Goal: Check status: Check status

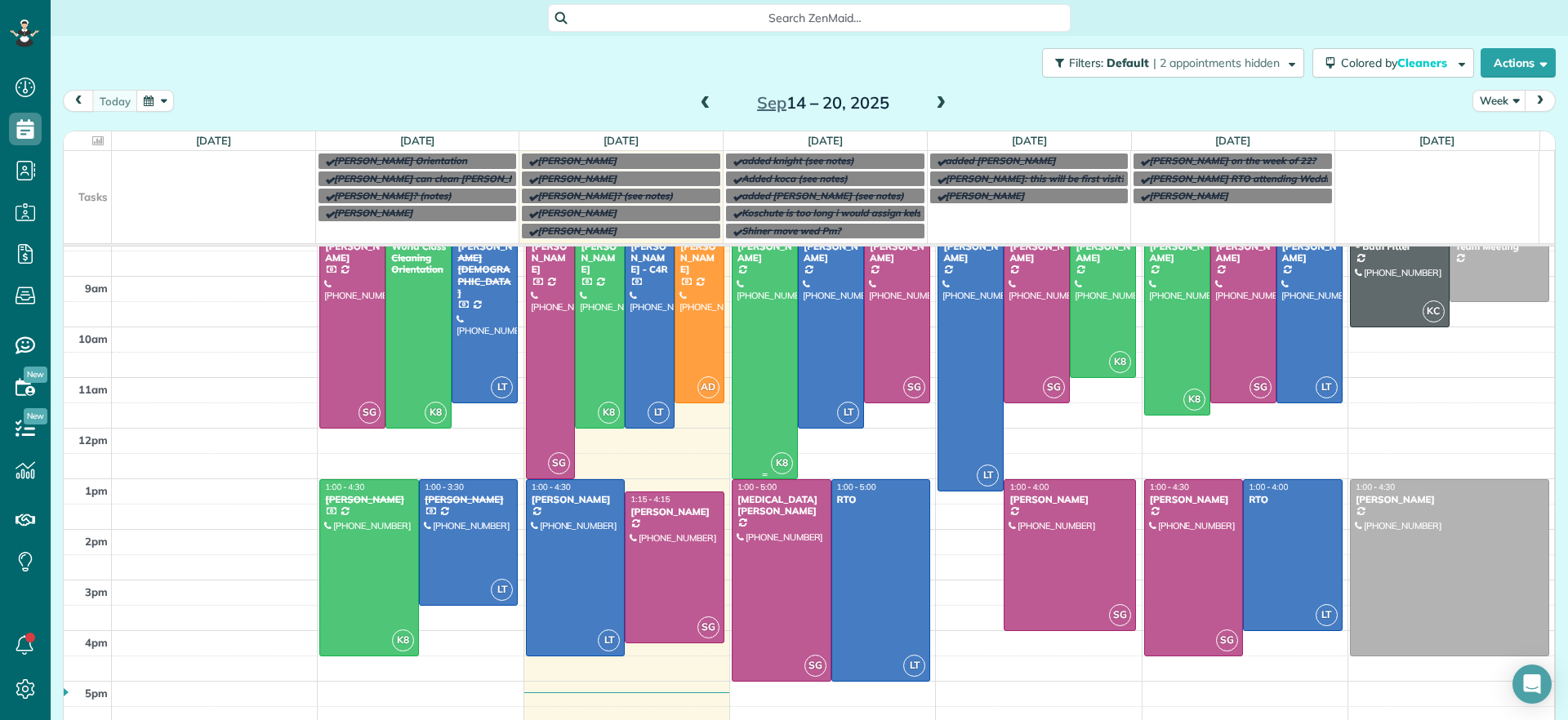
scroll to position [77, 0]
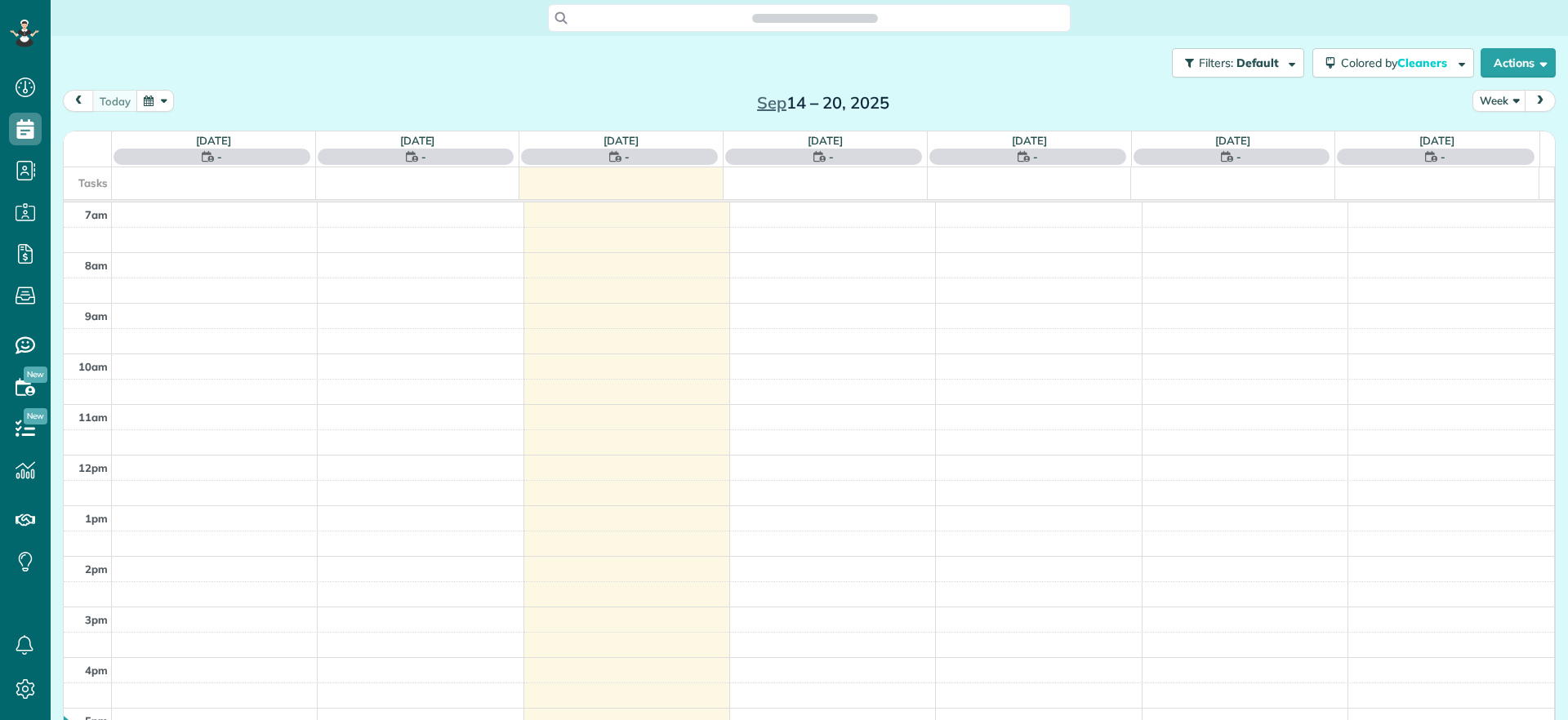
scroll to position [720, 51]
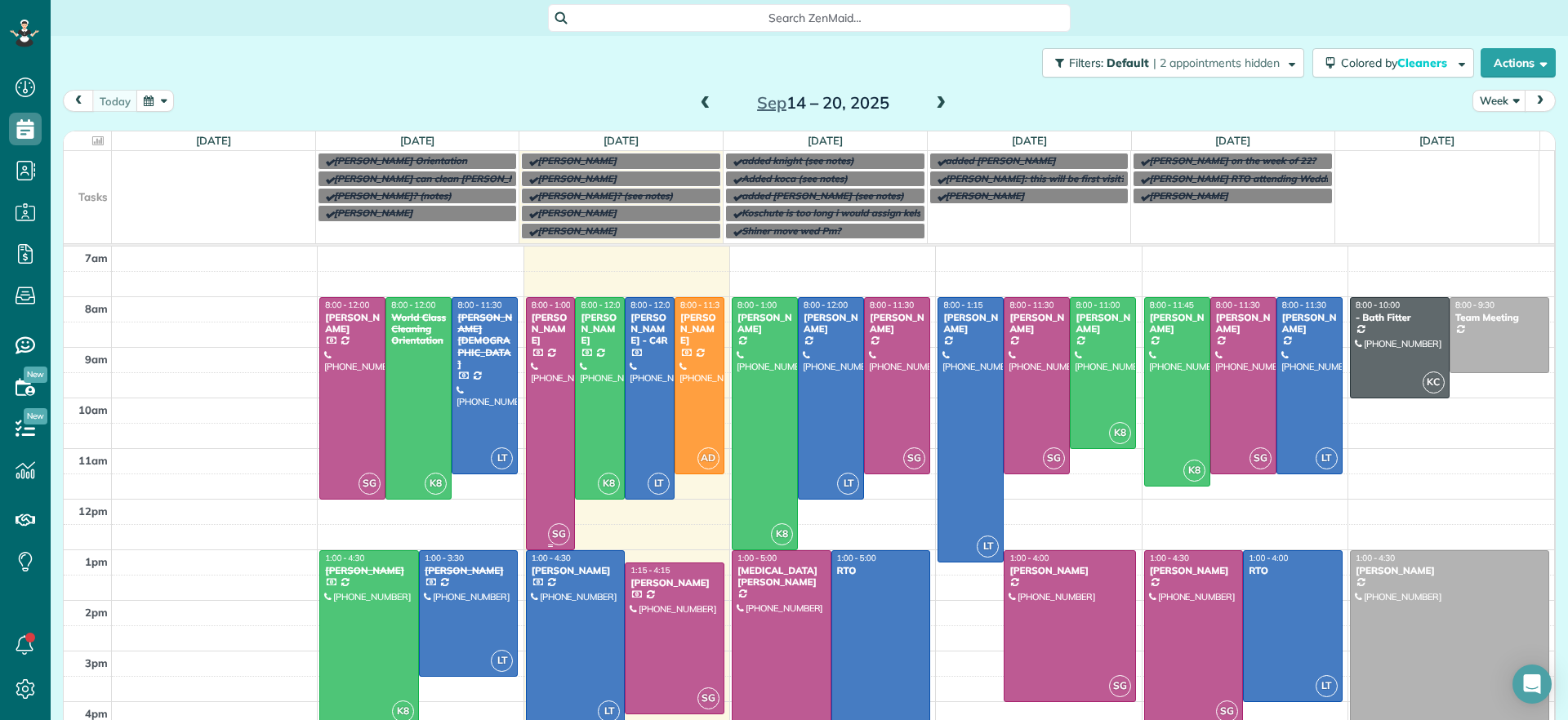
click at [553, 458] on div at bounding box center [550, 424] width 48 height 251
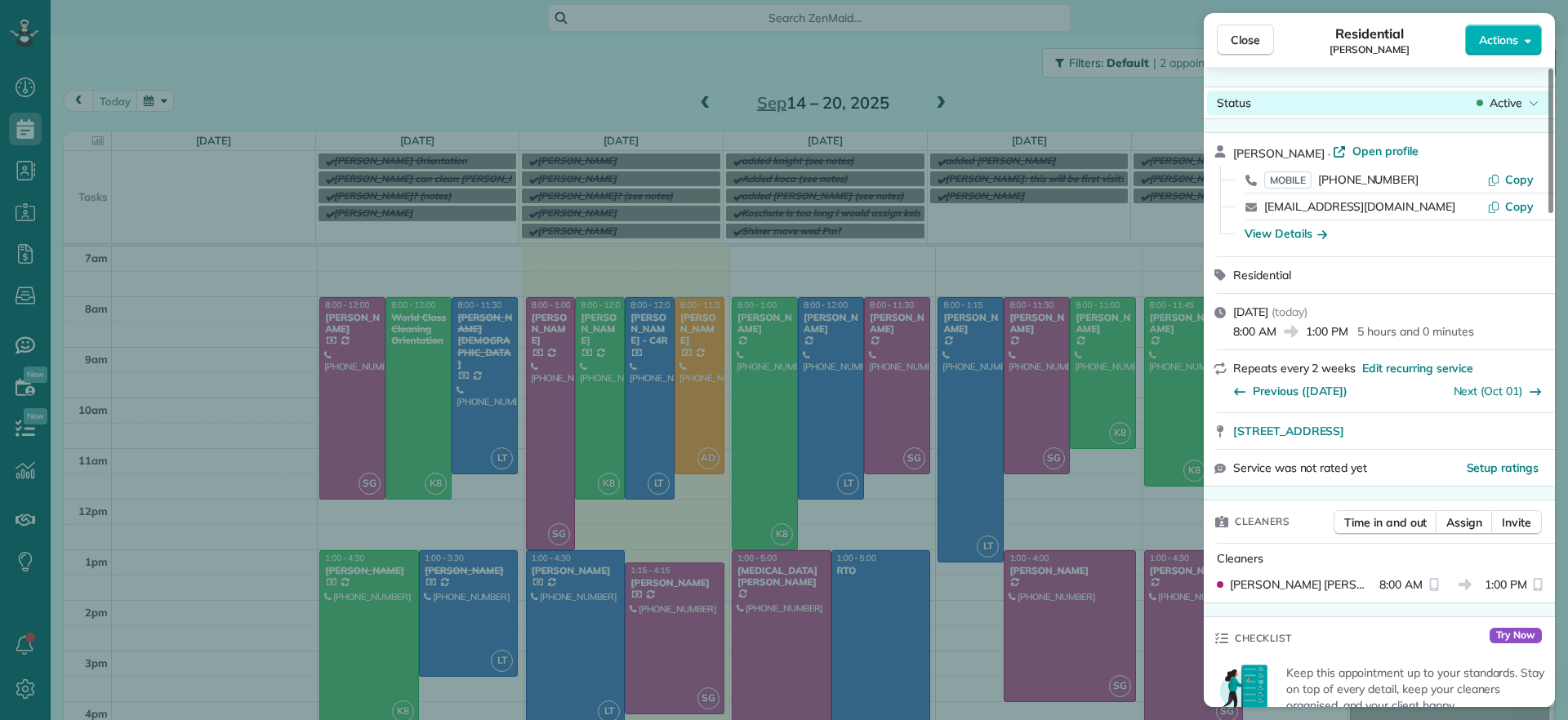
click at [1522, 111] on div "Status Active" at bounding box center [1379, 103] width 345 height 25
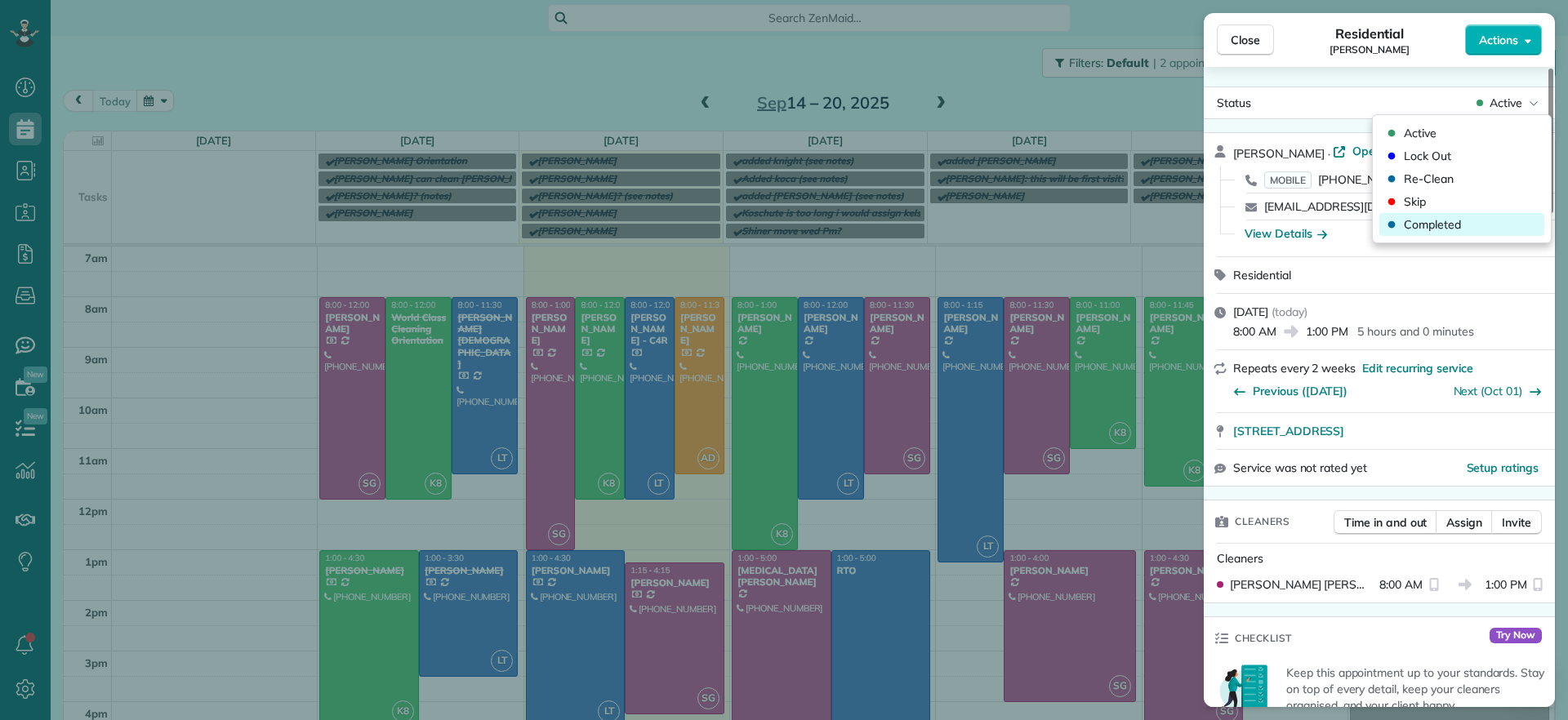
click at [1430, 220] on span "Completed" at bounding box center [1432, 224] width 57 height 16
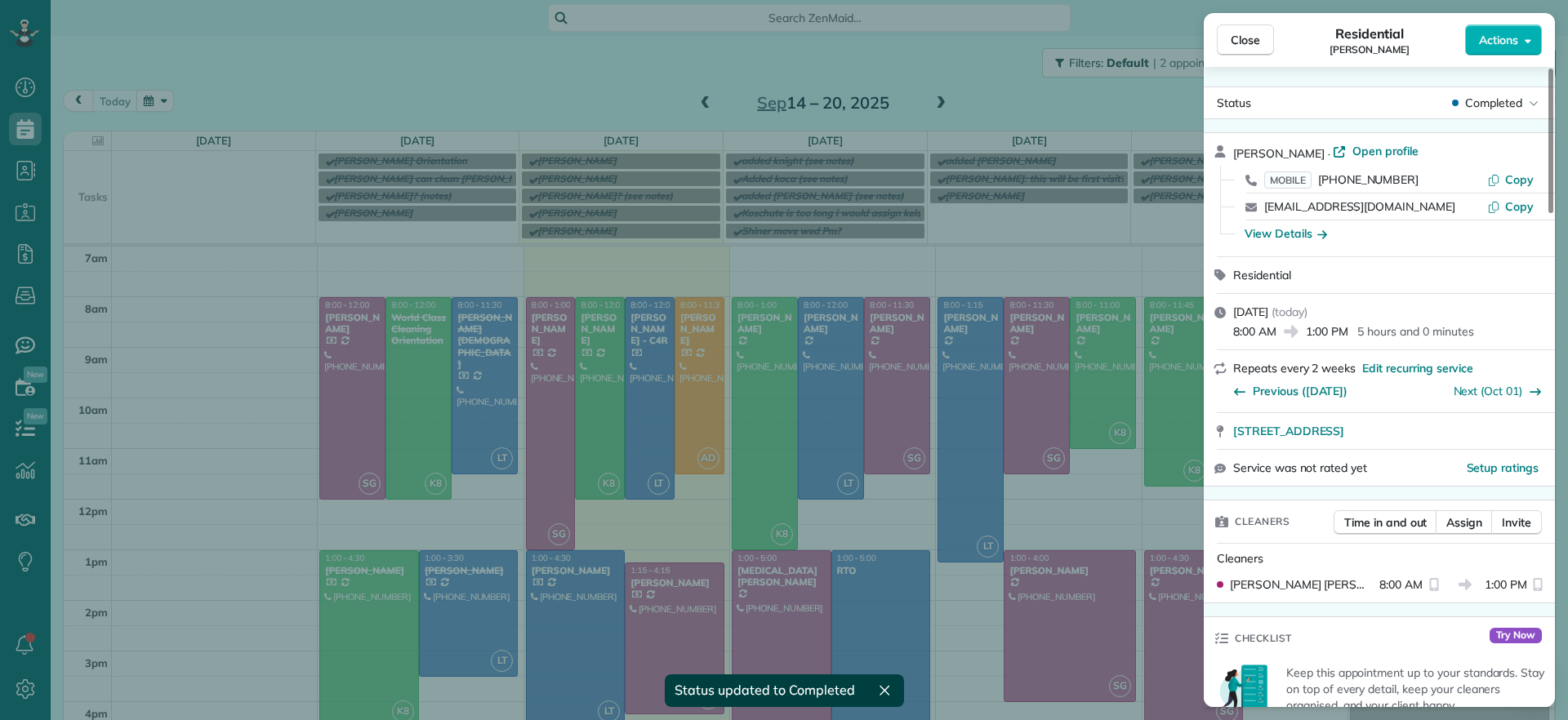
click at [556, 370] on div "Close Residential [PERSON_NAME] Actions Status Completed [PERSON_NAME] · Open p…" at bounding box center [784, 360] width 1568 height 720
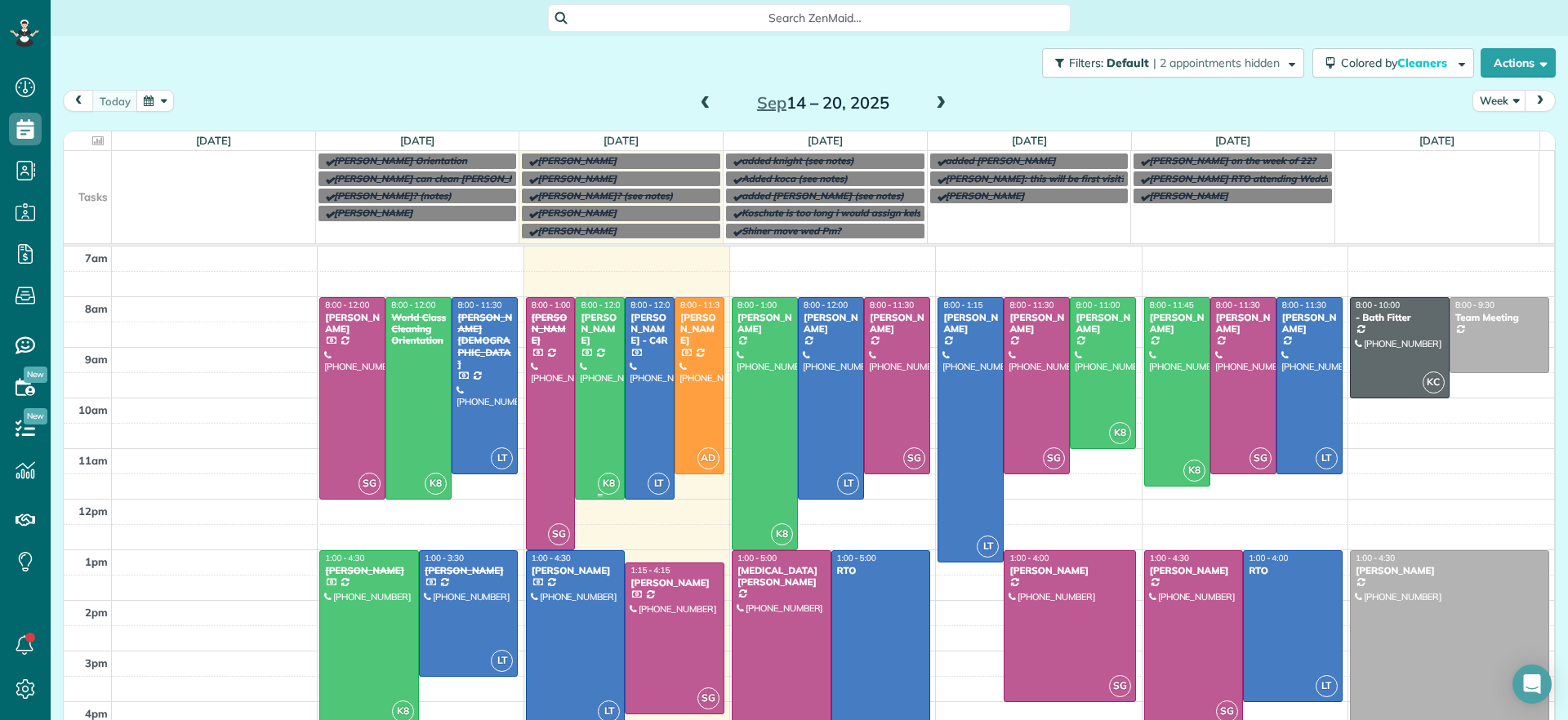
click at [589, 370] on div at bounding box center [600, 398] width 48 height 201
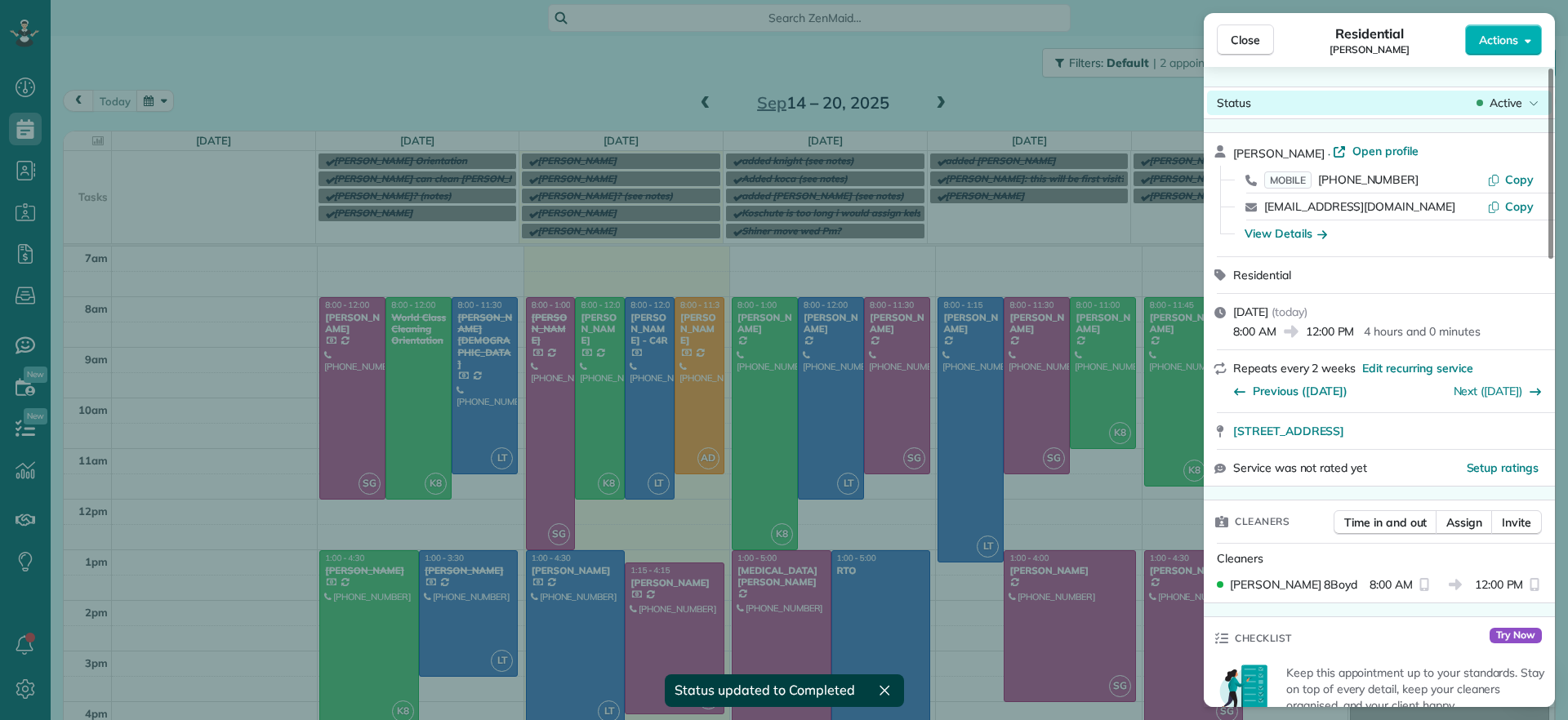
click at [1509, 108] on span "Active" at bounding box center [1506, 103] width 32 height 16
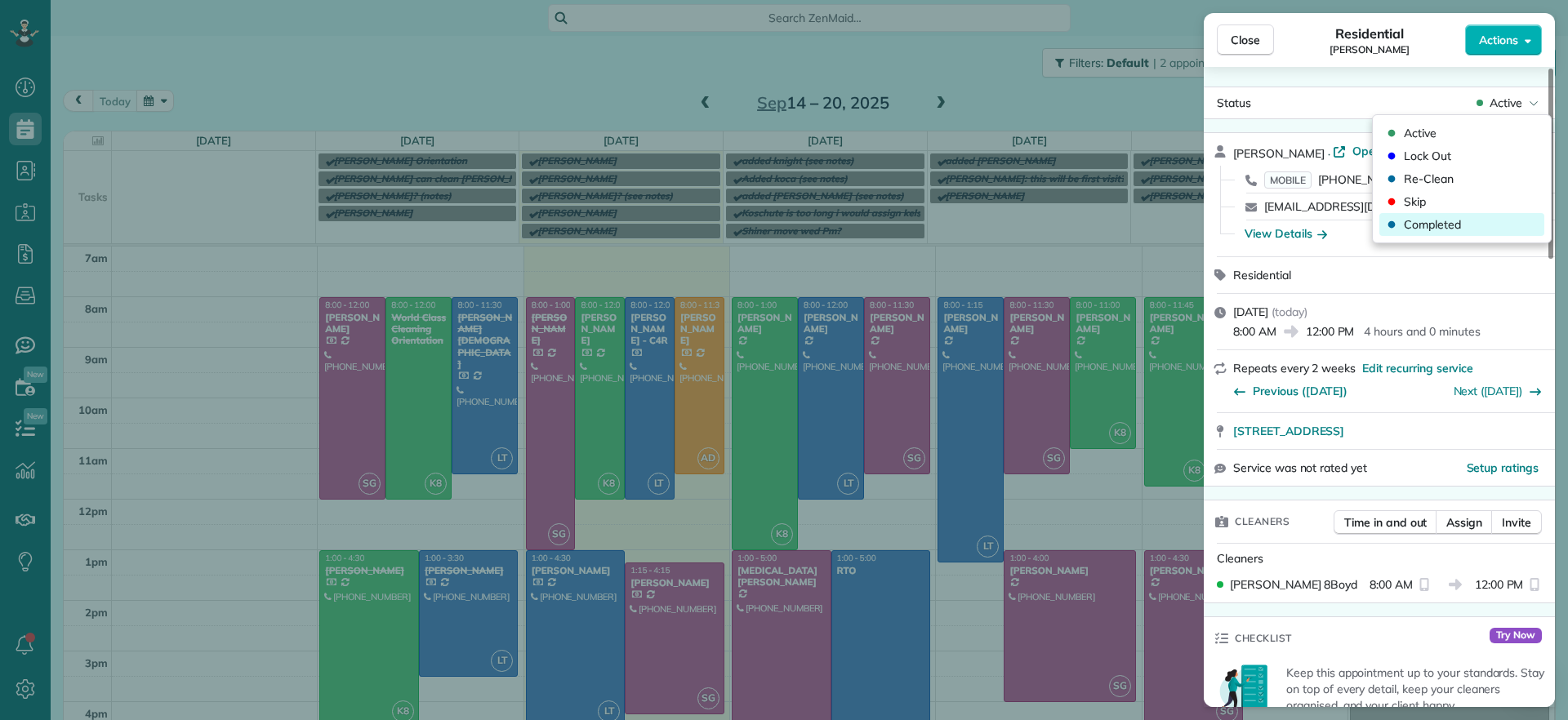
click at [1436, 227] on span "Completed" at bounding box center [1432, 224] width 57 height 16
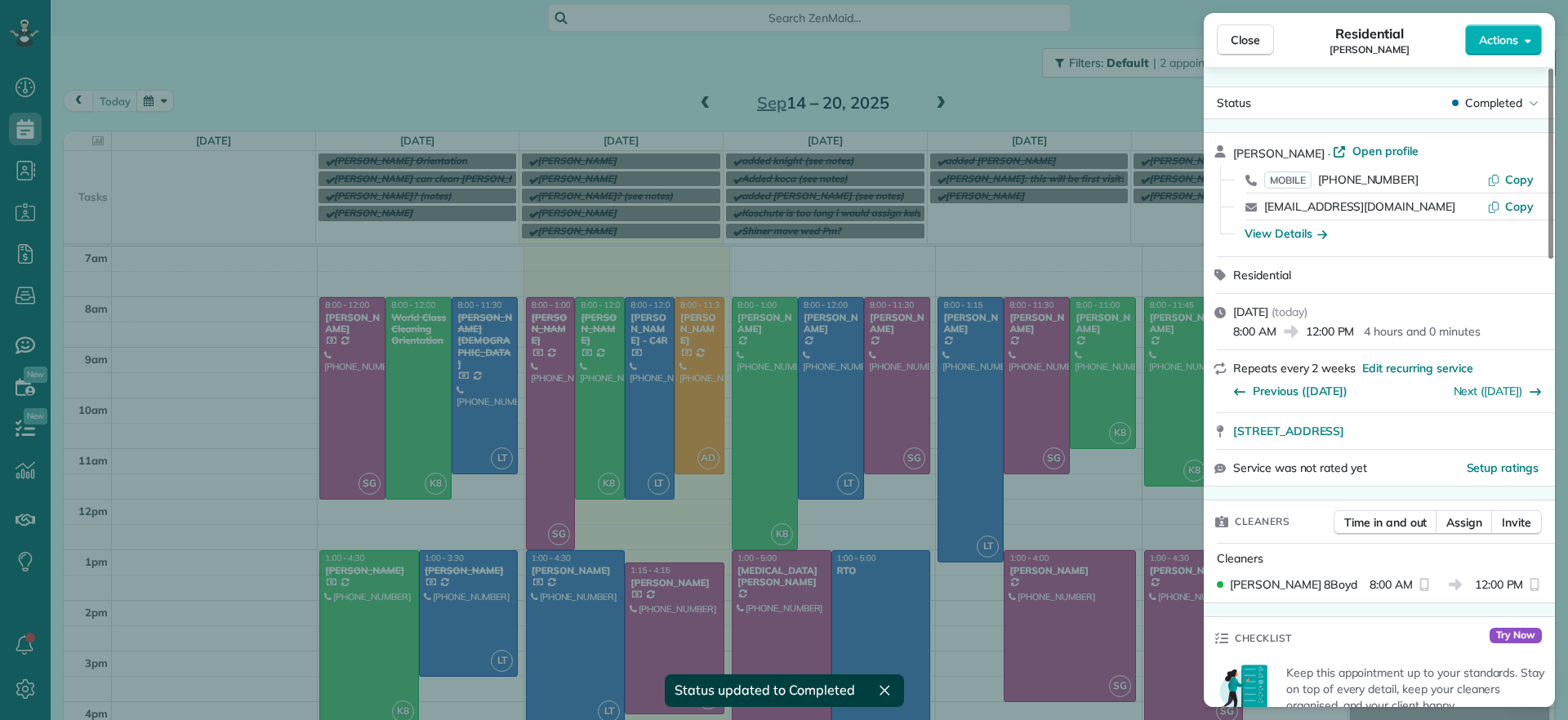
click at [637, 385] on div "Close Residential [PERSON_NAME] Actions Status Completed [PERSON_NAME] · Open p…" at bounding box center [784, 360] width 1568 height 720
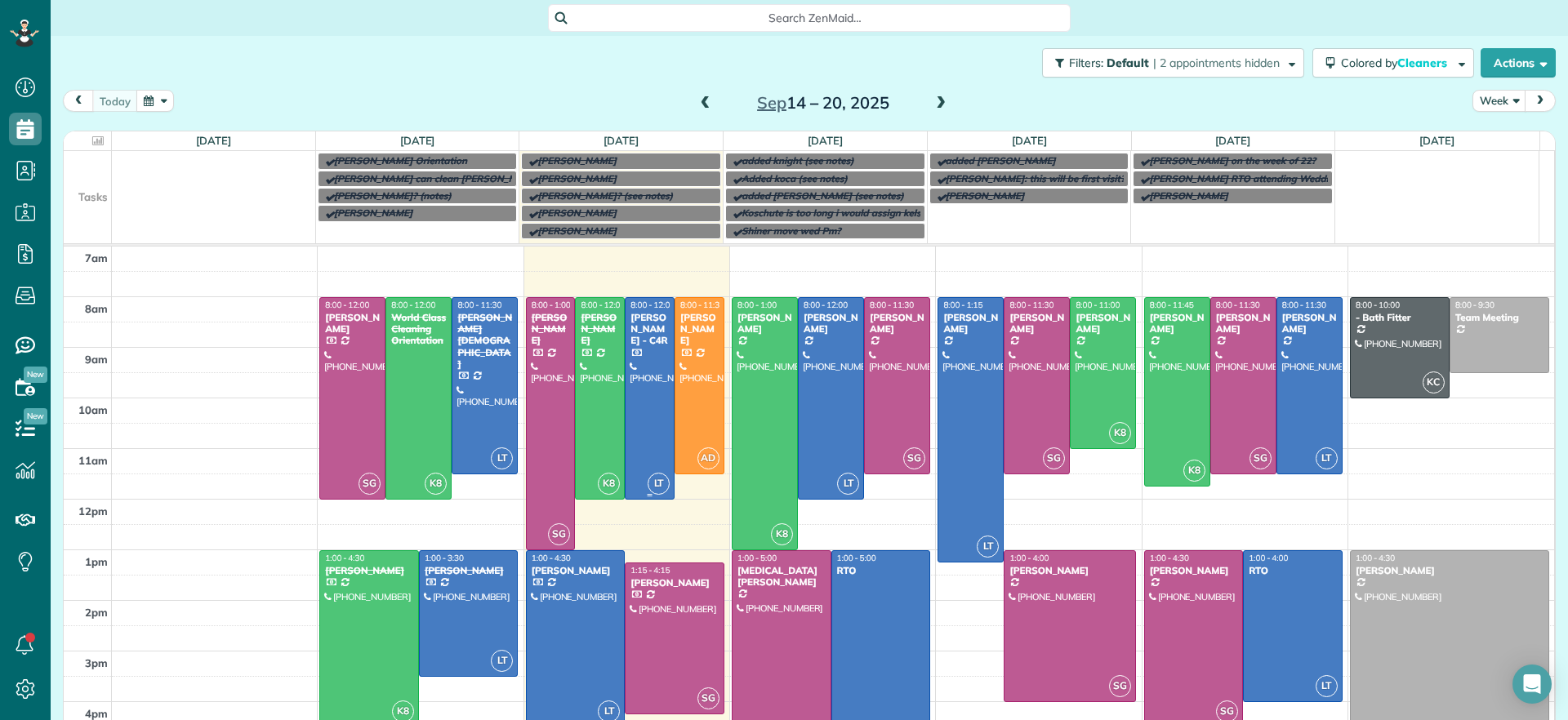
click at [637, 385] on div at bounding box center [650, 398] width 48 height 201
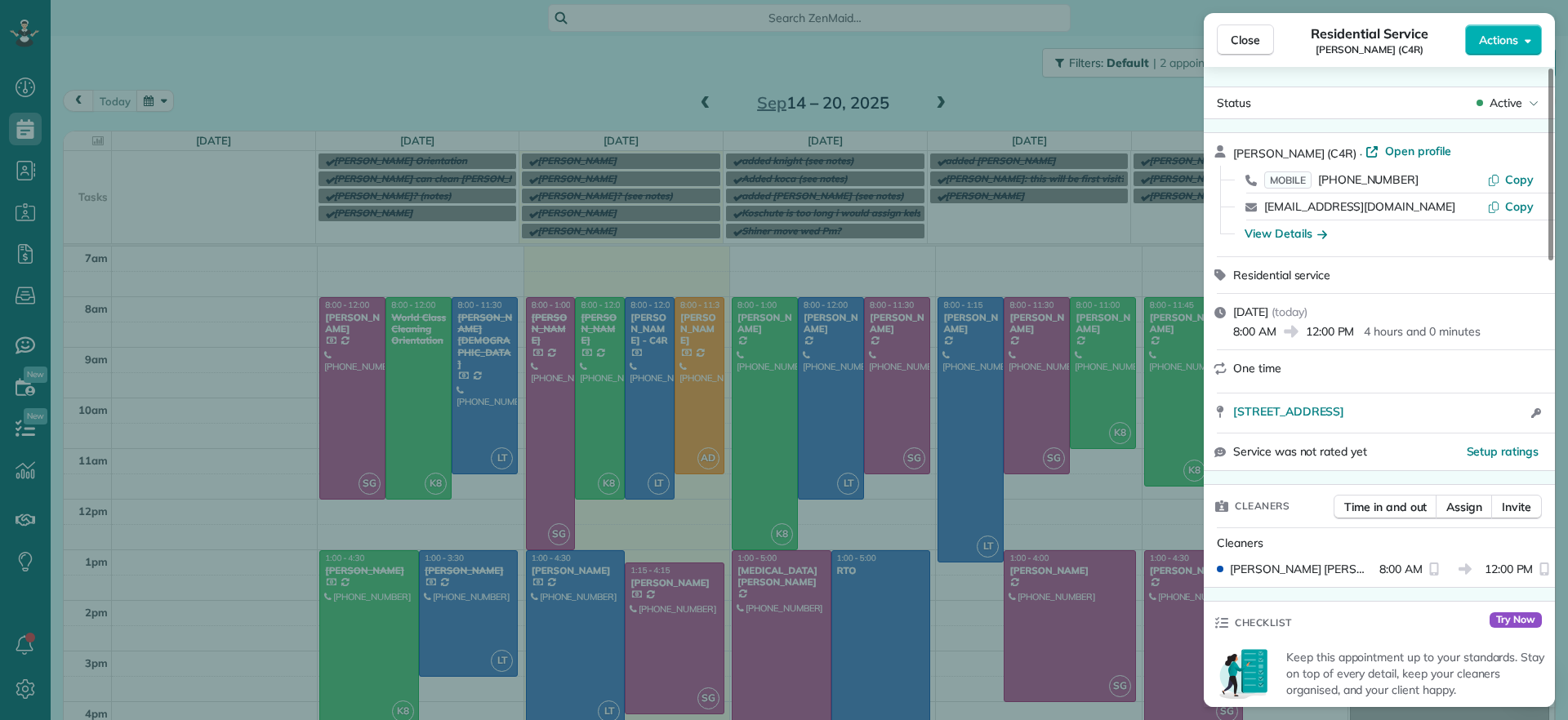
click at [1523, 89] on div "Status Active" at bounding box center [1379, 103] width 352 height 32
click at [1526, 110] on div "Active" at bounding box center [1508, 103] width 69 height 16
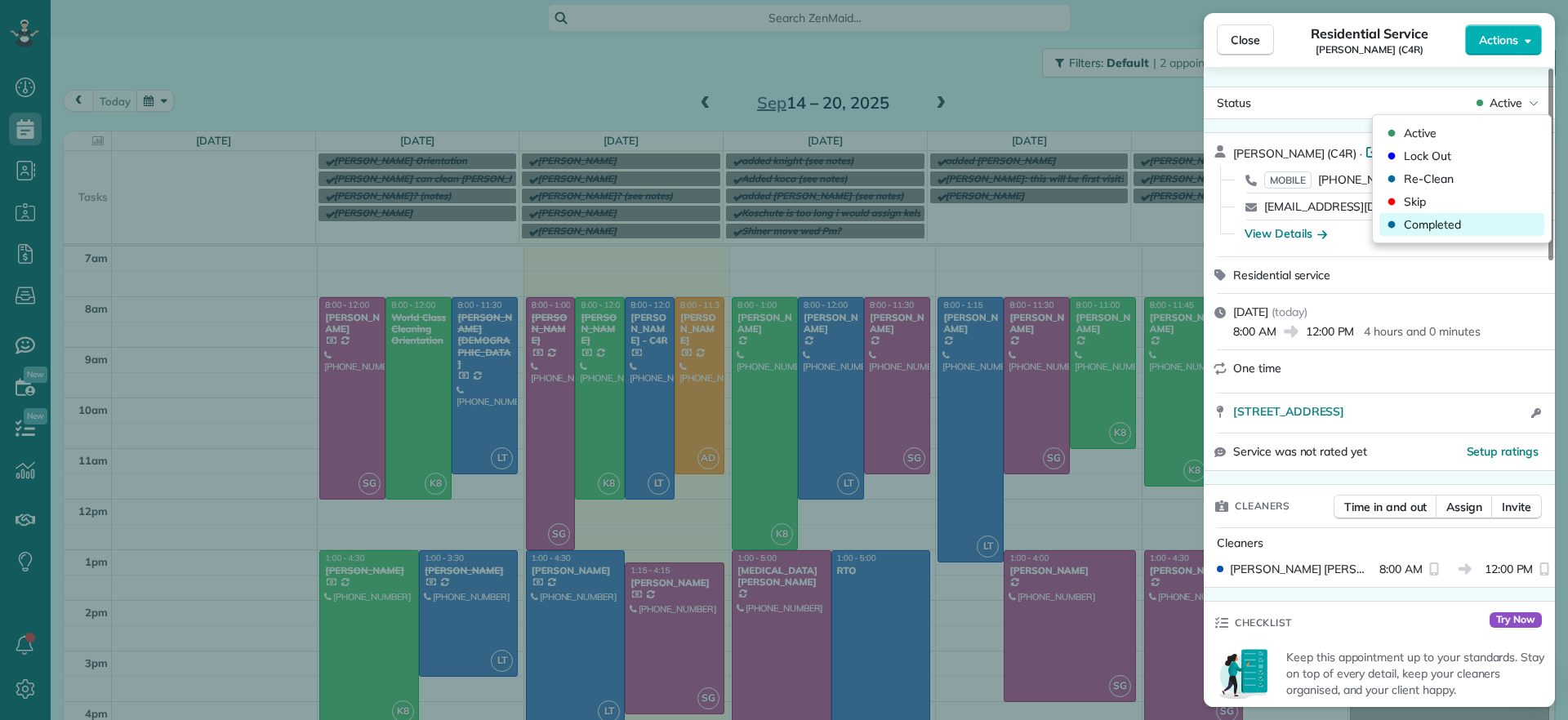
click at [1452, 222] on span "Completed" at bounding box center [1432, 224] width 57 height 16
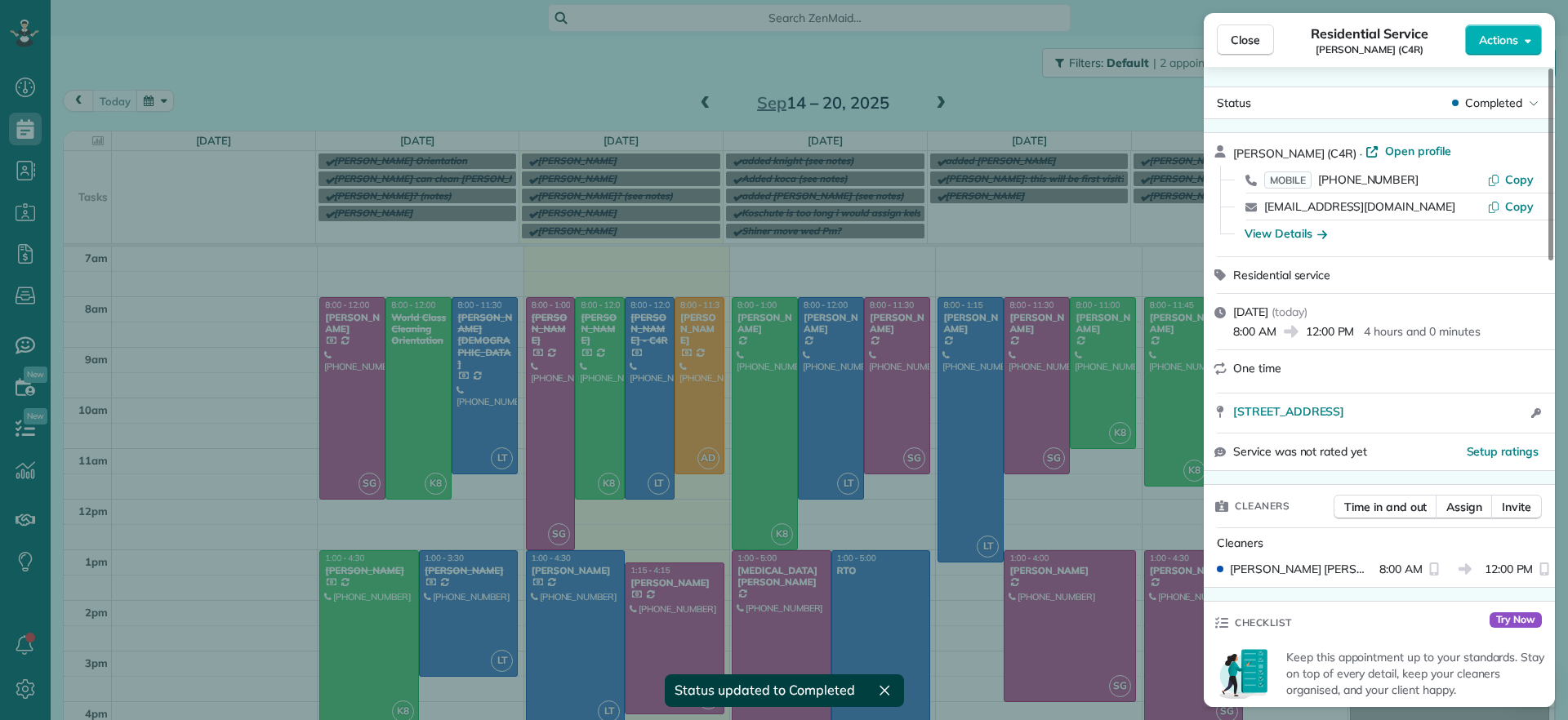
click at [680, 335] on div "Close Residential Service [PERSON_NAME] (C4R) Actions Status Completed [PERSON_…" at bounding box center [784, 360] width 1568 height 720
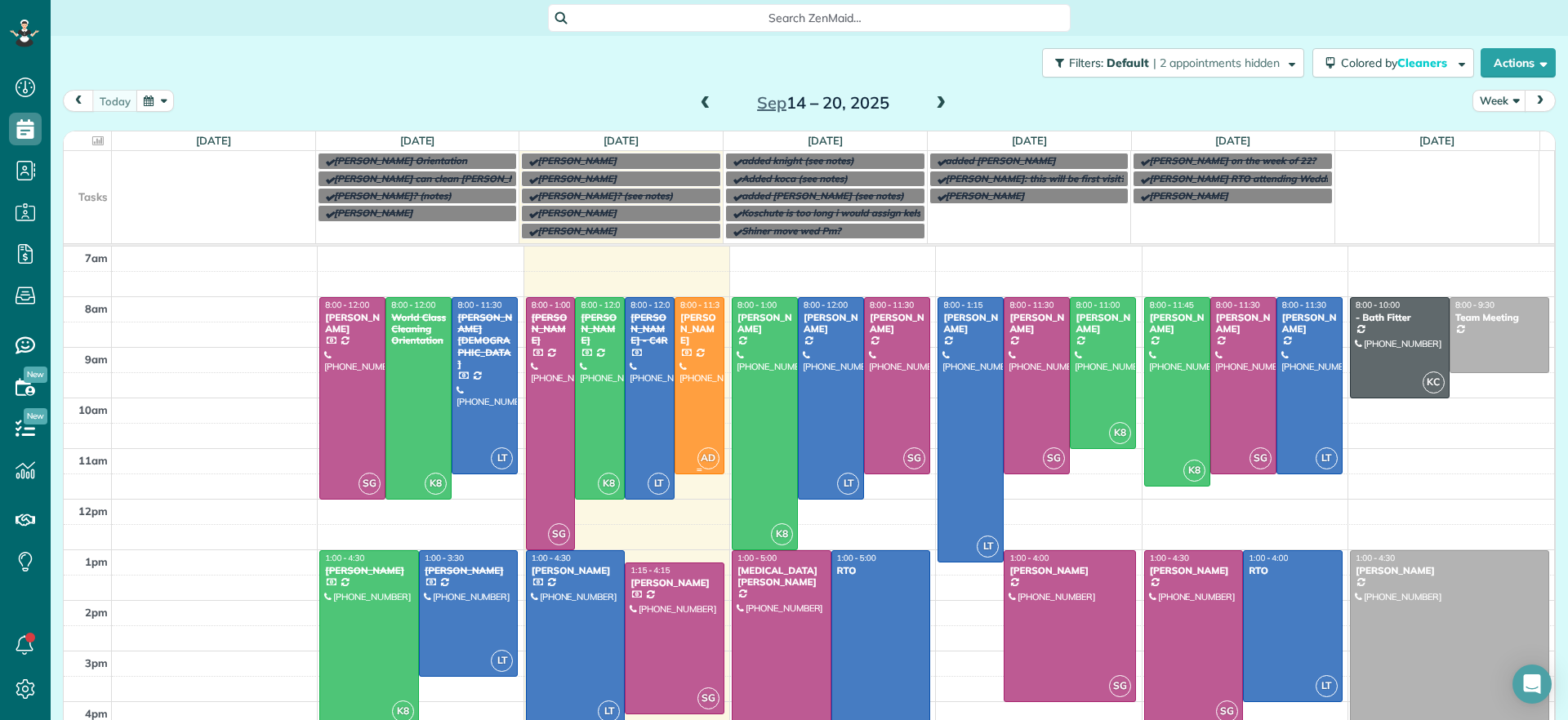
click at [696, 370] on div at bounding box center [699, 385] width 48 height 176
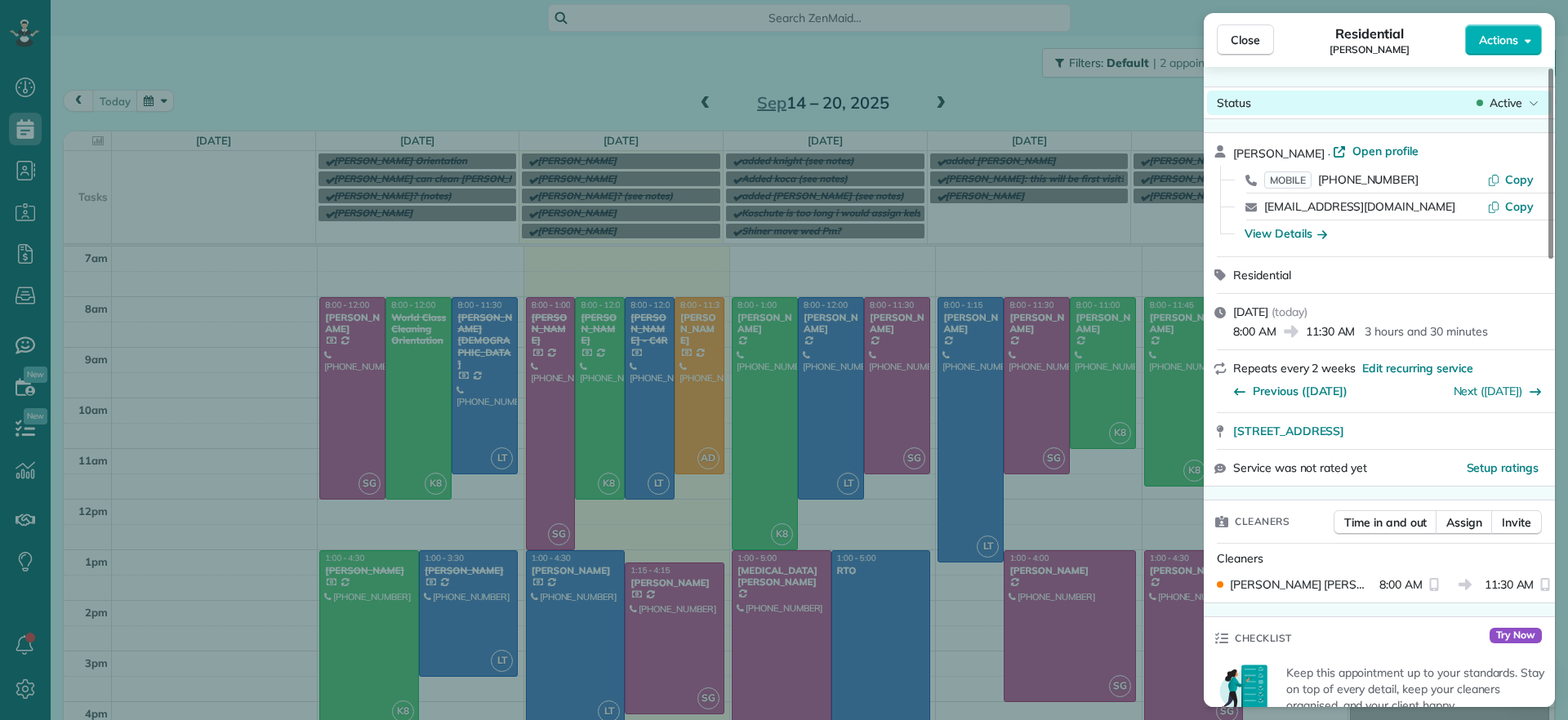
click at [1533, 103] on icon at bounding box center [1534, 103] width 10 height 16
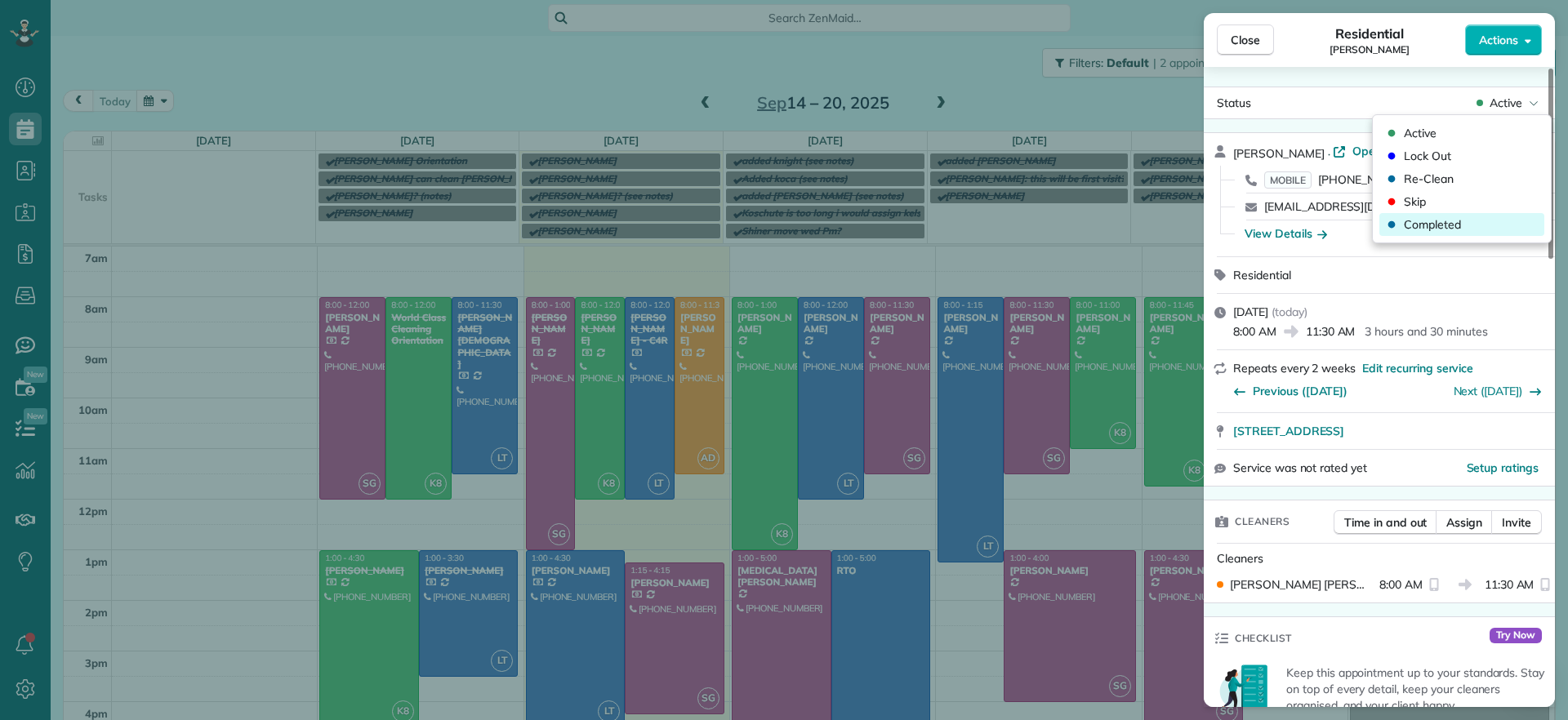
drag, startPoint x: 1421, startPoint y: 223, endPoint x: 1523, endPoint y: 233, distance: 102.5
click at [1423, 222] on span "Completed" at bounding box center [1432, 224] width 57 height 16
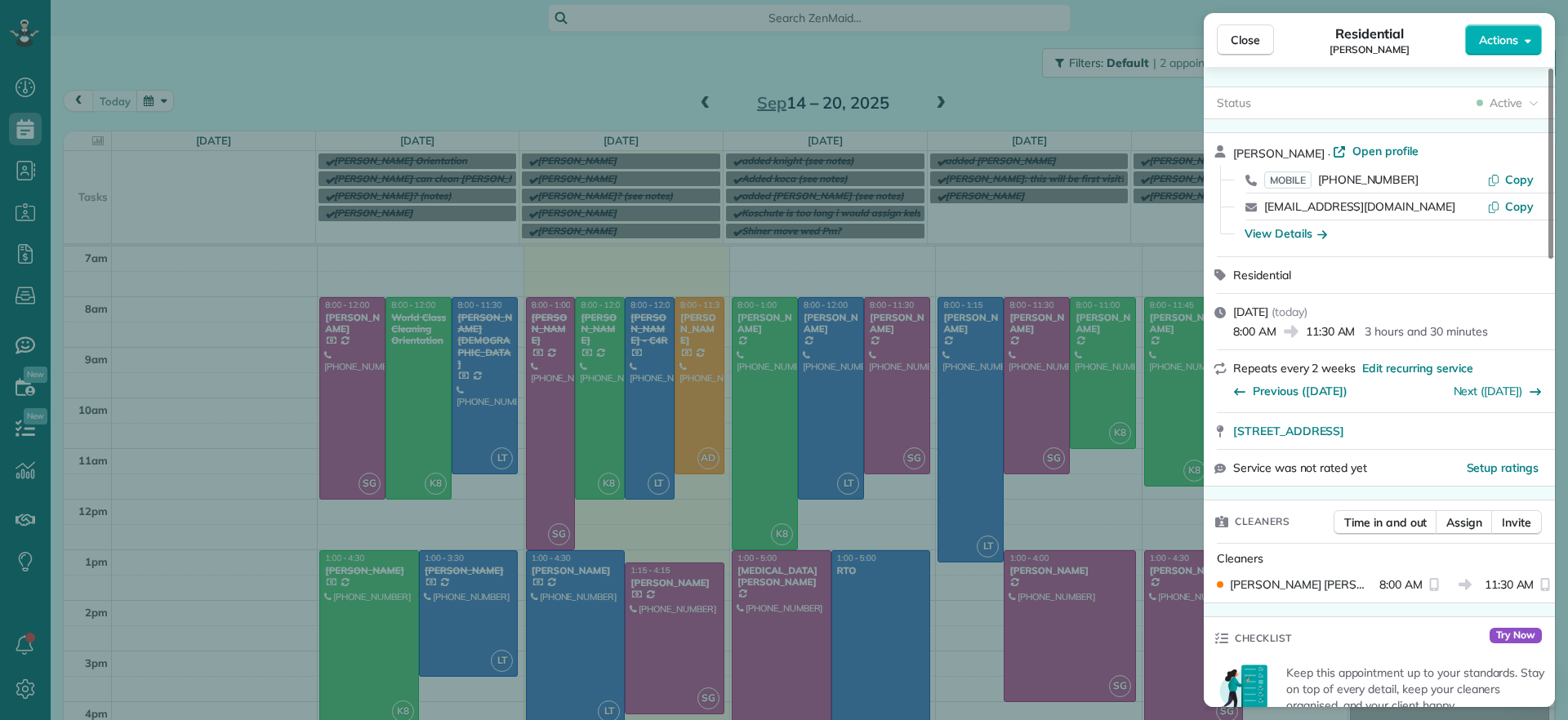
click at [565, 601] on div "Close Residential [PERSON_NAME] Actions Status Active [PERSON_NAME] · Open prof…" at bounding box center [784, 360] width 1568 height 720
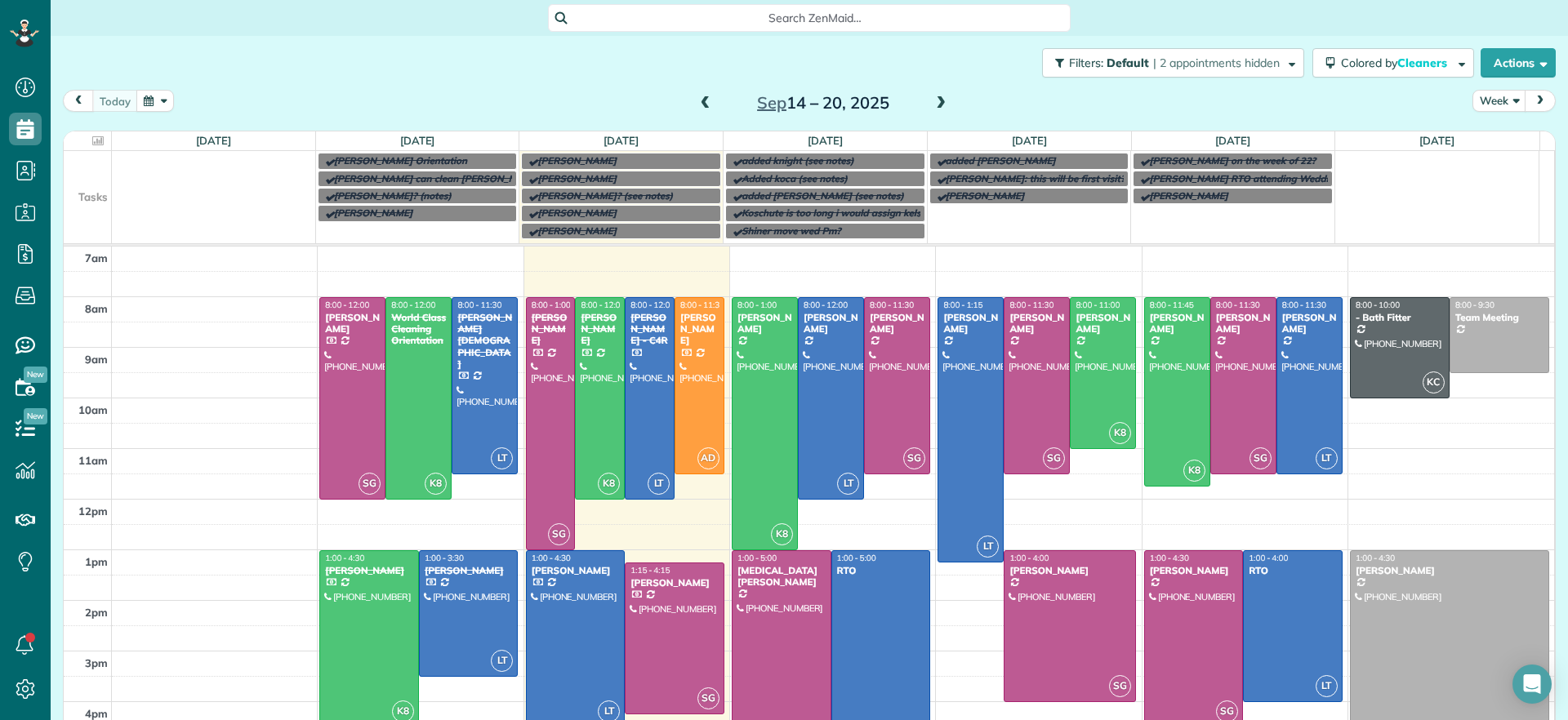
click at [572, 593] on div "7am 8am 9am 10am 11am 12pm 1pm 2pm 3pm 4pm 5pm SG 8:00 - 12:00 [PERSON_NAME] [P…" at bounding box center [809, 524] width 1491 height 556
click at [567, 602] on div at bounding box center [575, 638] width 98 height 176
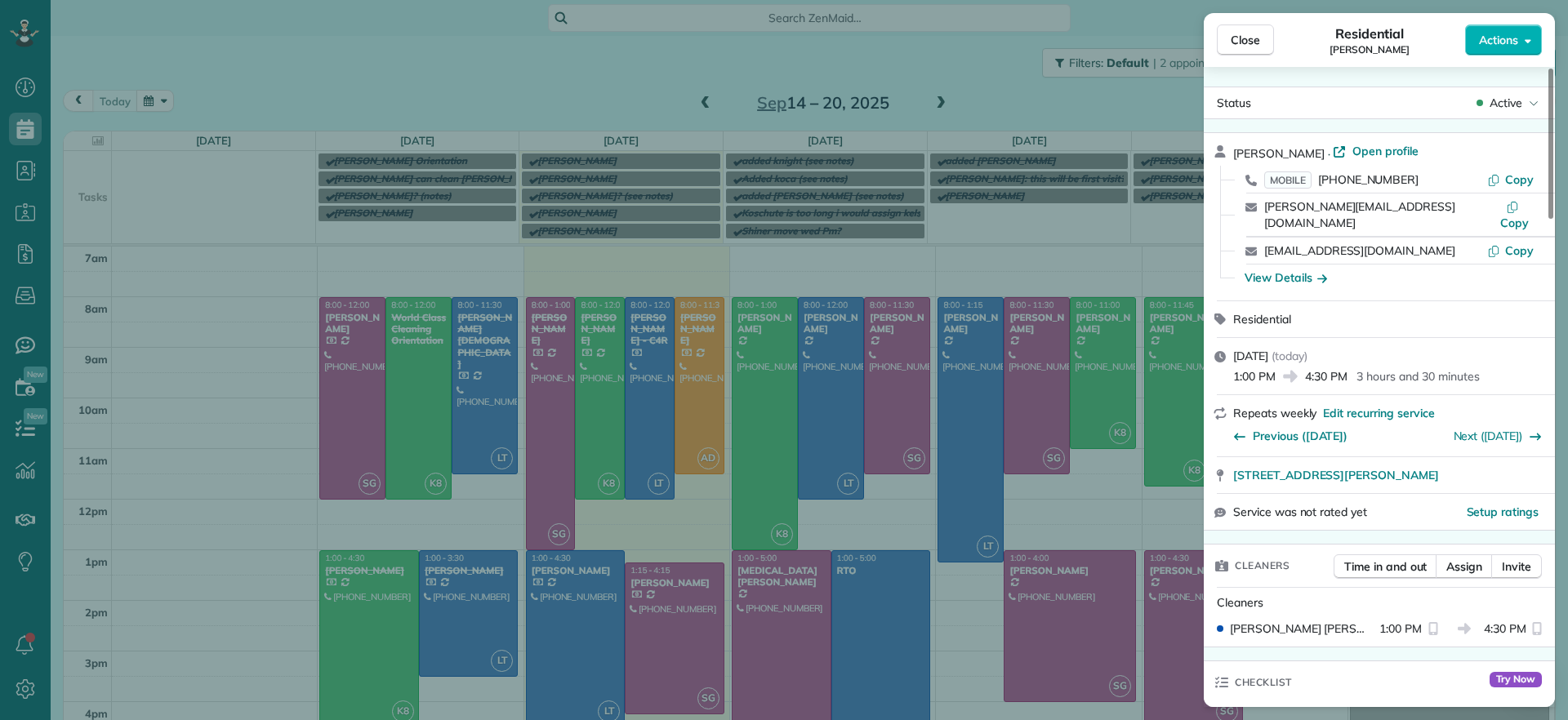
click at [1533, 104] on icon at bounding box center [1534, 103] width 8 height 4
click at [1438, 220] on span "Completed" at bounding box center [1432, 224] width 57 height 16
click at [657, 627] on div "Close Residential [PERSON_NAME] Actions Status Completed [PERSON_NAME] · Open p…" at bounding box center [784, 360] width 1568 height 720
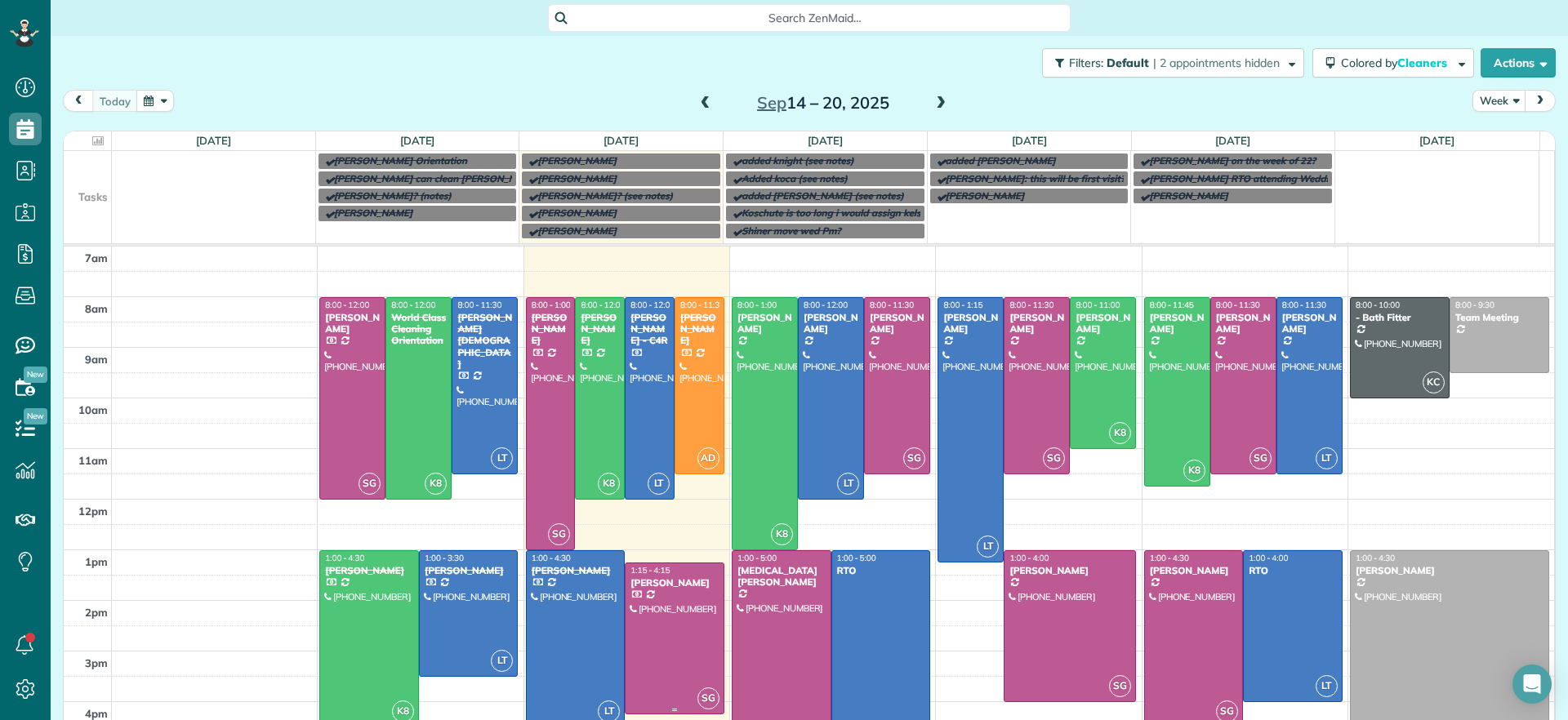
click at [660, 627] on div at bounding box center [674, 638] width 98 height 150
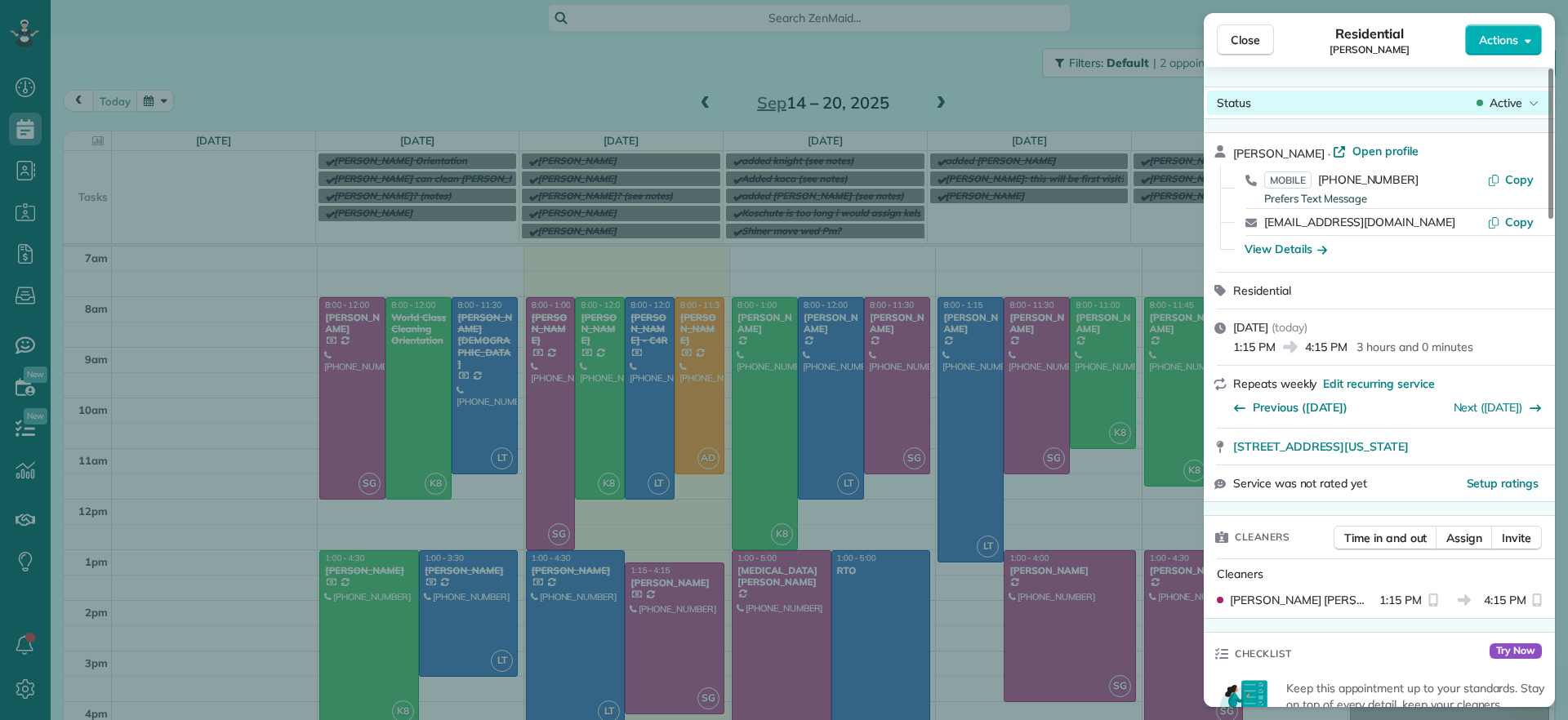
click at [1508, 108] on span "Active" at bounding box center [1506, 103] width 32 height 16
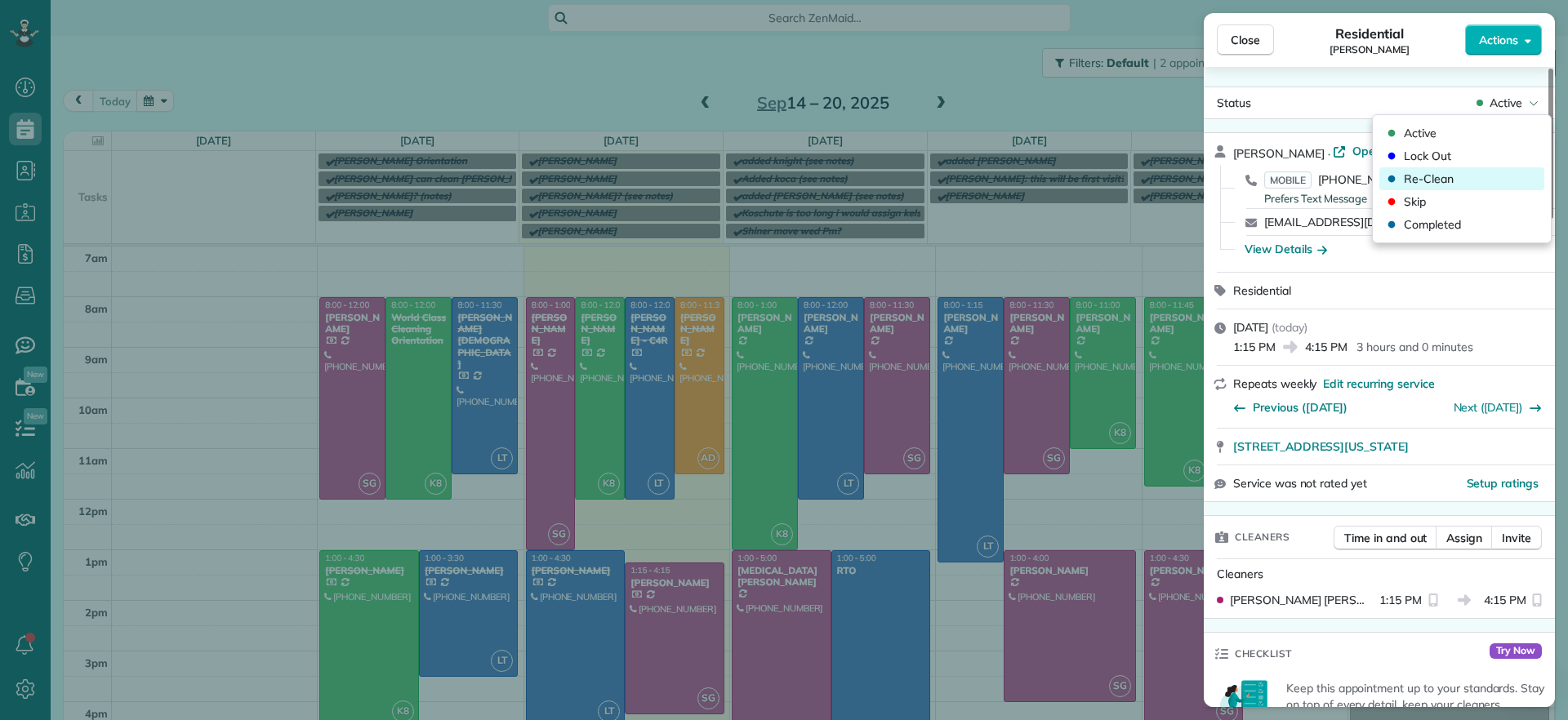
drag, startPoint x: 1441, startPoint y: 221, endPoint x: 1447, endPoint y: 175, distance: 46.4
click at [1443, 217] on span "Completed" at bounding box center [1432, 224] width 57 height 16
